Goal: Task Accomplishment & Management: Complete application form

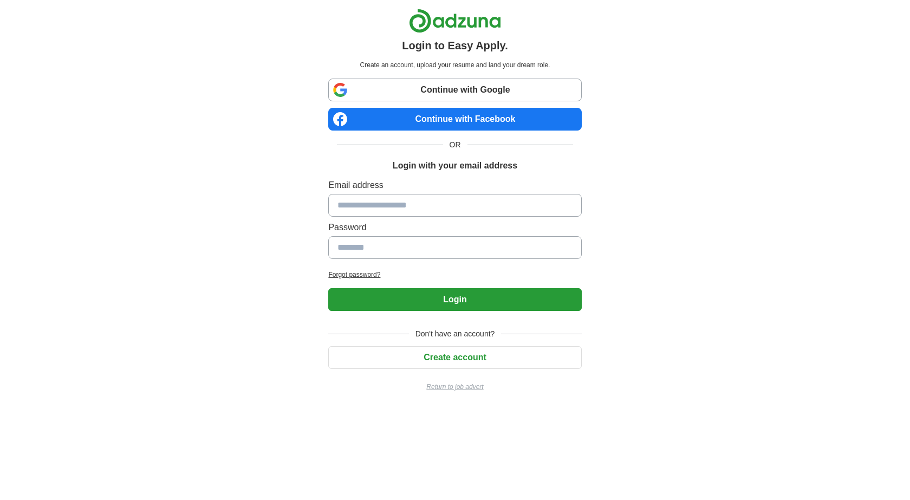
click at [443, 86] on link "Continue with Google" at bounding box center [454, 89] width 253 height 23
click at [468, 85] on link "Continue with Google" at bounding box center [454, 89] width 253 height 23
click at [96, 106] on body "Login to Easy Apply. Create an account, upload your resume and land your dream …" at bounding box center [455, 204] width 910 height 409
click at [518, 92] on link "Continue with Google" at bounding box center [454, 89] width 253 height 23
